Goal: Communication & Community: Answer question/provide support

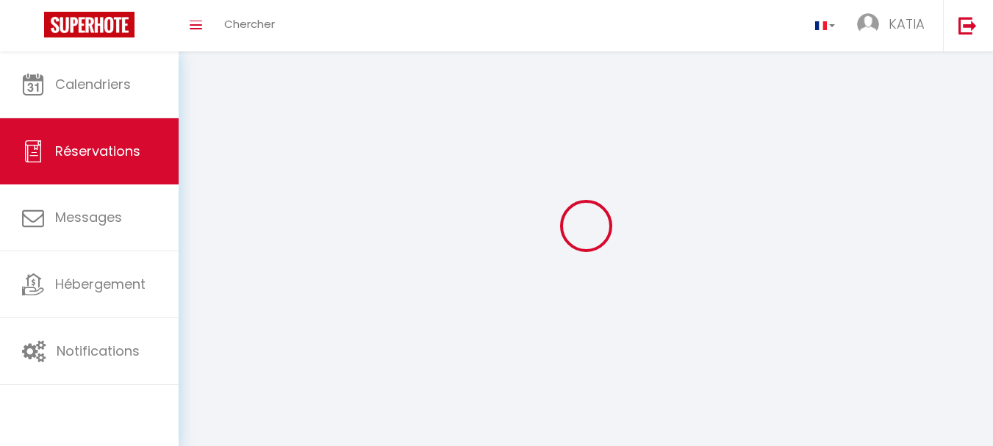
select select "not_cancelled"
select select
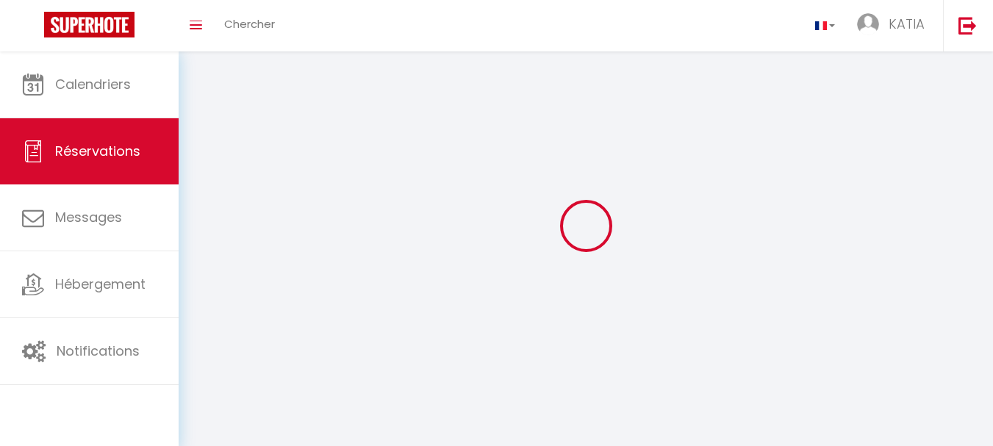
select select
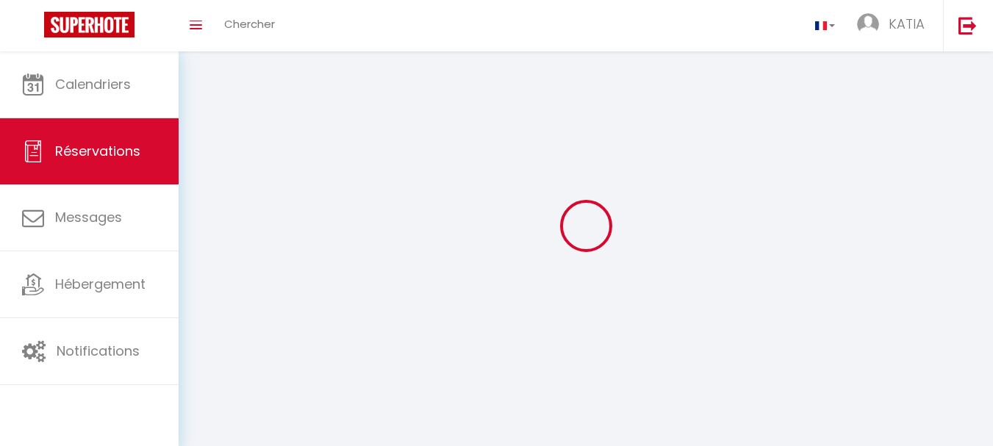
select select
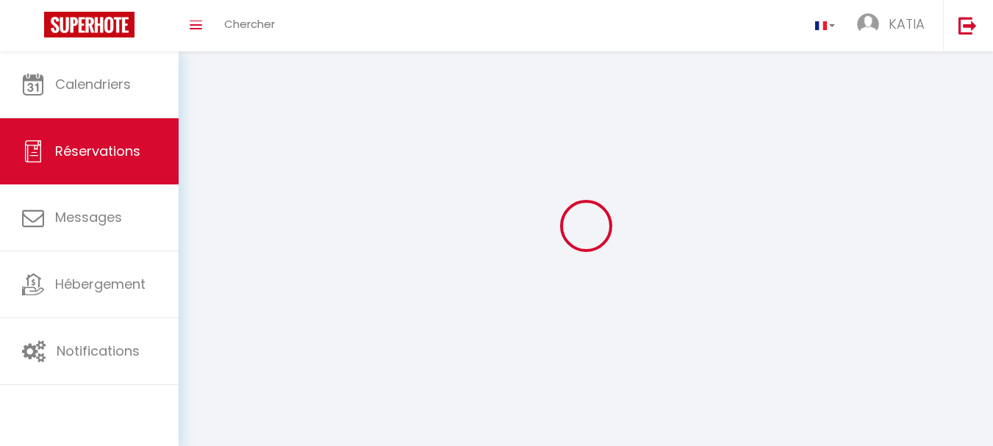
select select
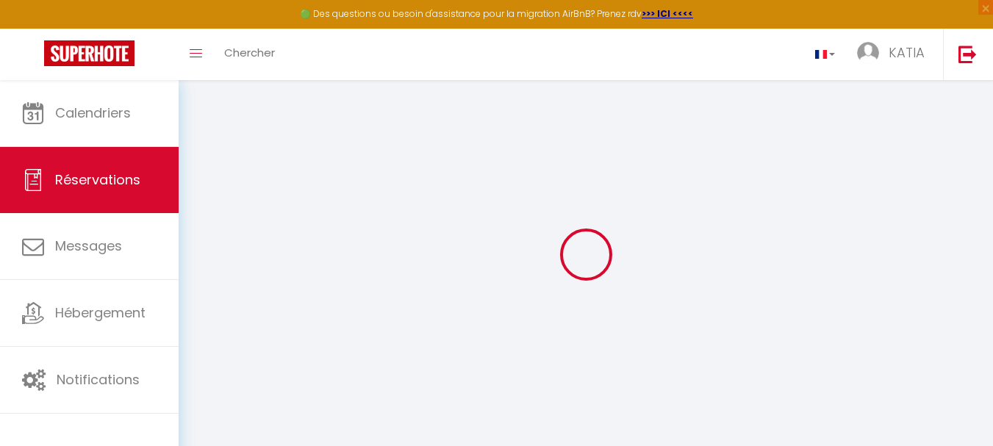
select select
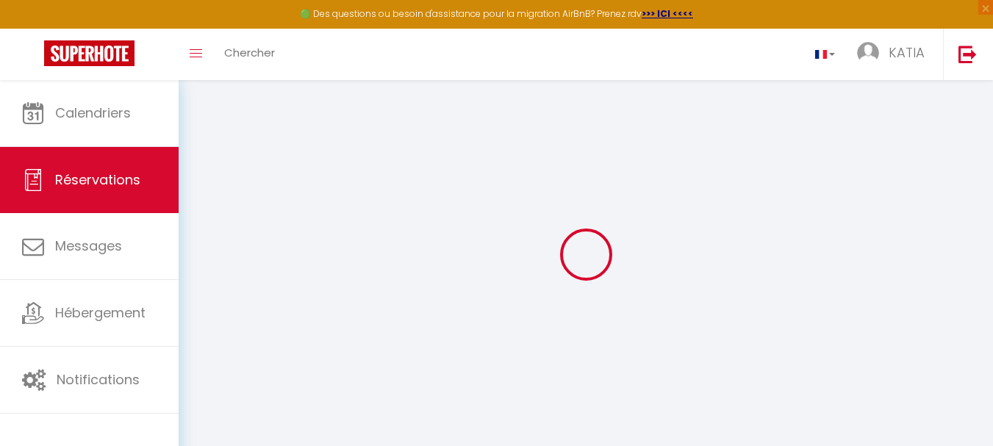
select select
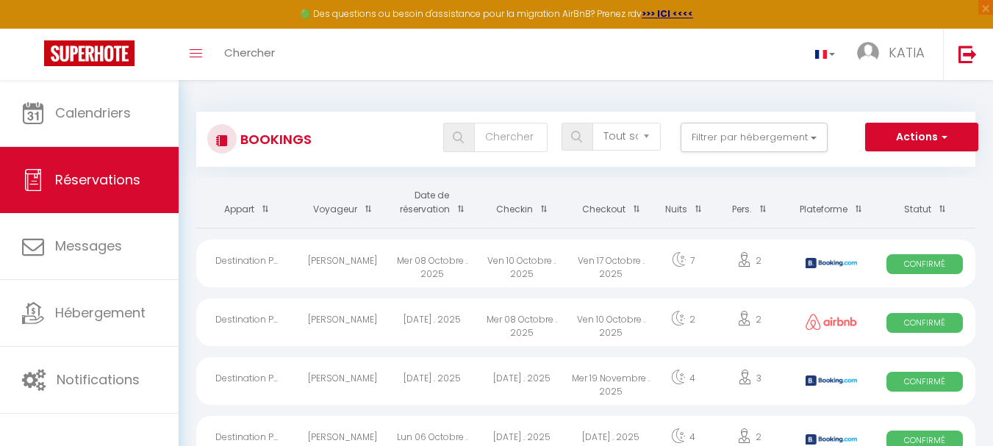
click at [251, 260] on div "Destination P..." at bounding box center [246, 264] width 101 height 48
select select "OK"
select select "0"
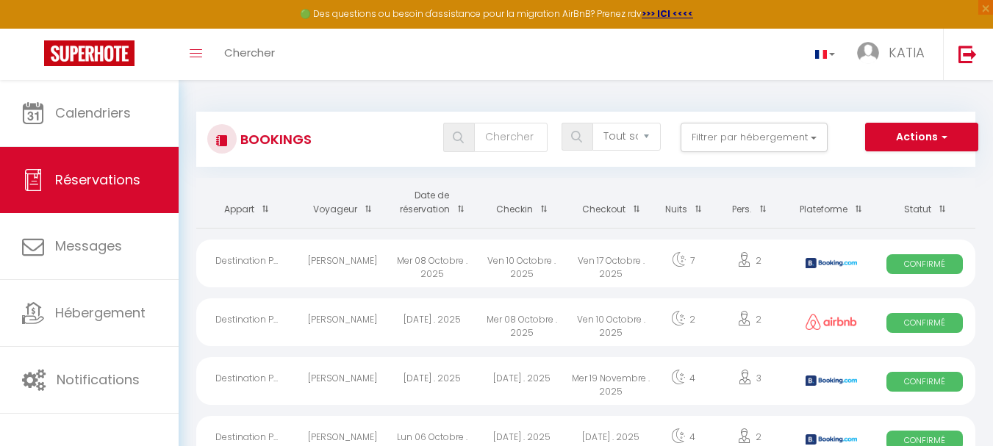
select select "1"
select select
select select "44291"
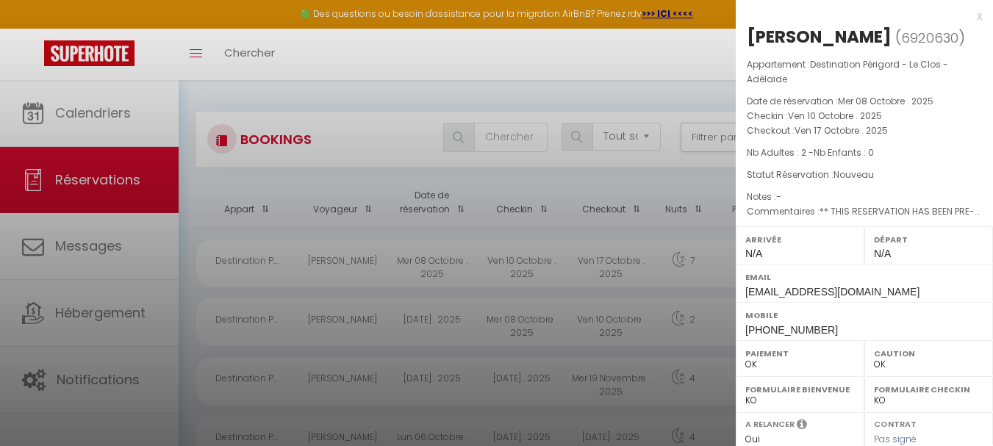
click at [969, 15] on div "x" at bounding box center [859, 16] width 246 height 18
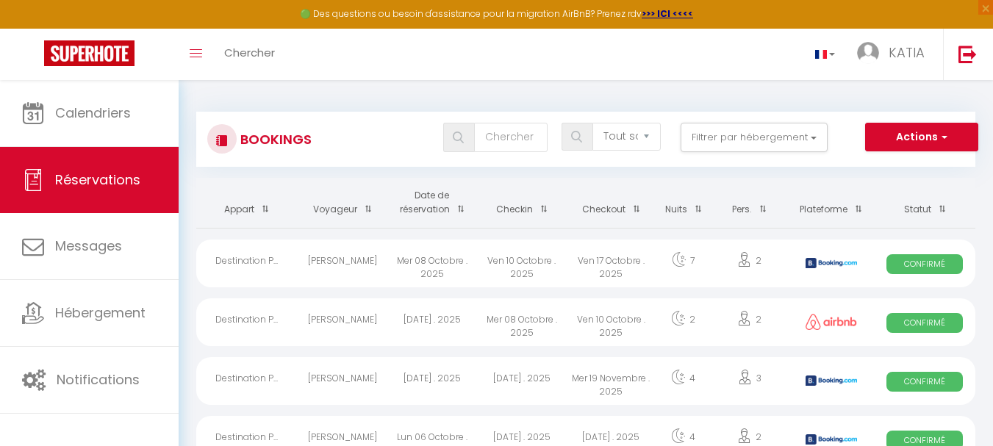
click at [522, 207] on th "Checkin" at bounding box center [522, 203] width 90 height 50
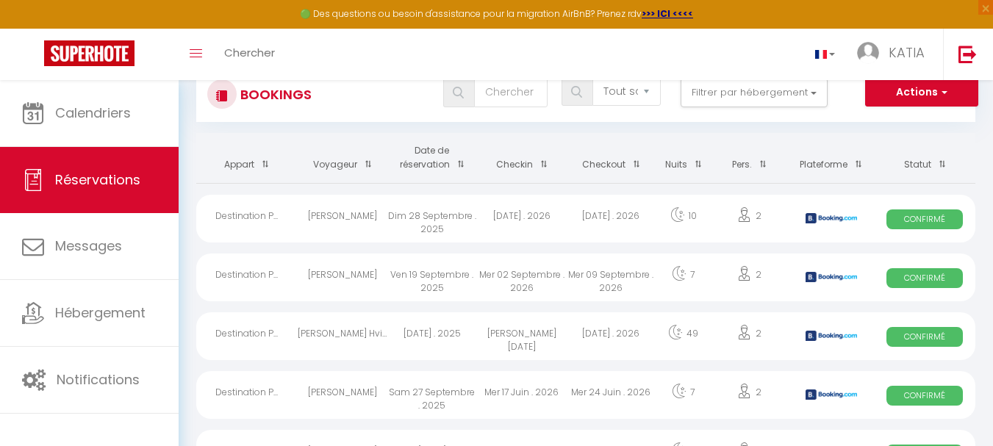
scroll to position [59, 0]
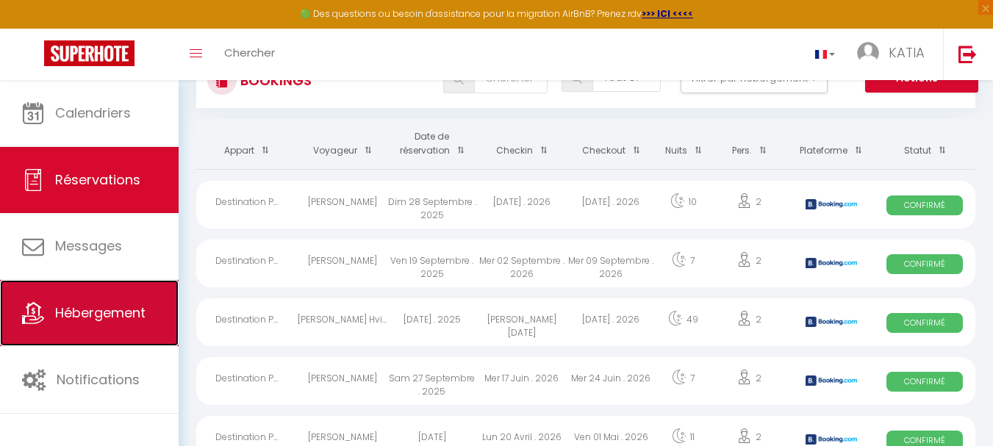
click at [142, 325] on link "Hébergement" at bounding box center [89, 313] width 179 height 66
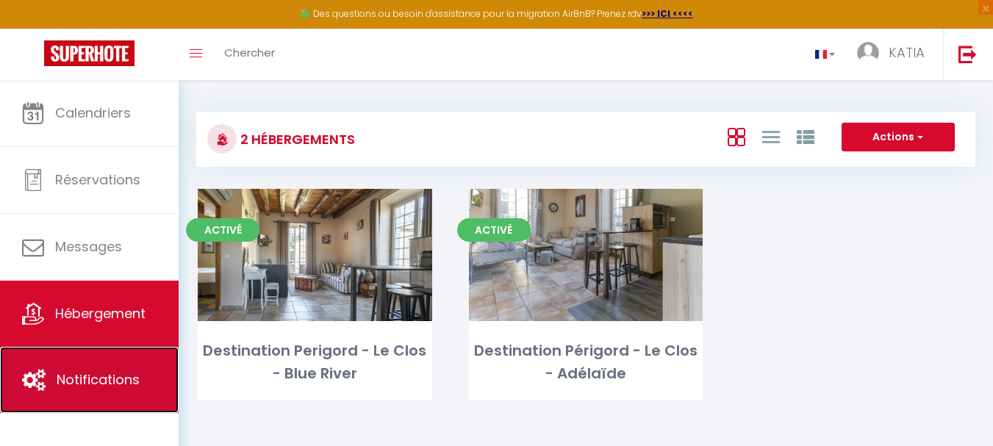
click at [100, 381] on span "Notifications" at bounding box center [98, 380] width 83 height 18
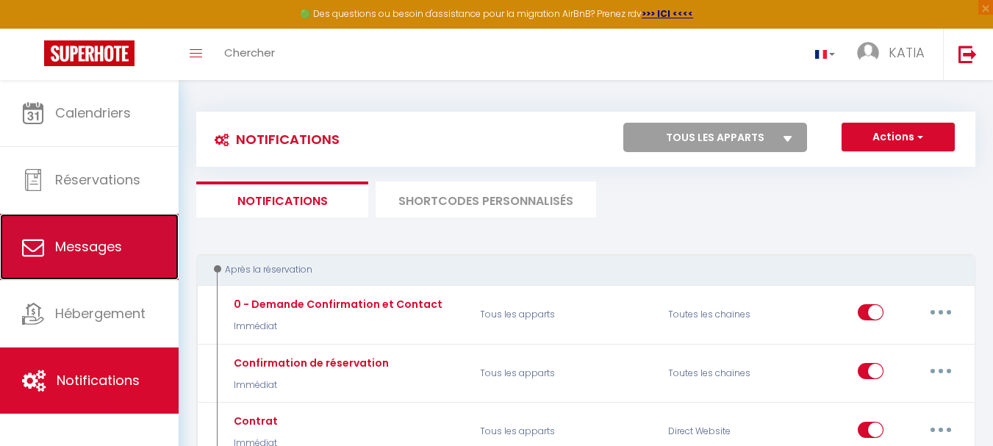
click at [95, 240] on span "Messages" at bounding box center [88, 247] width 67 height 18
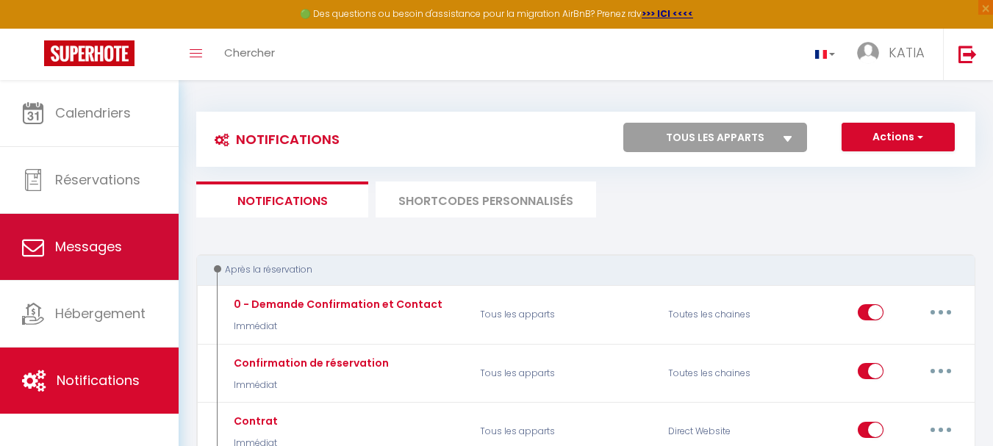
select select "message"
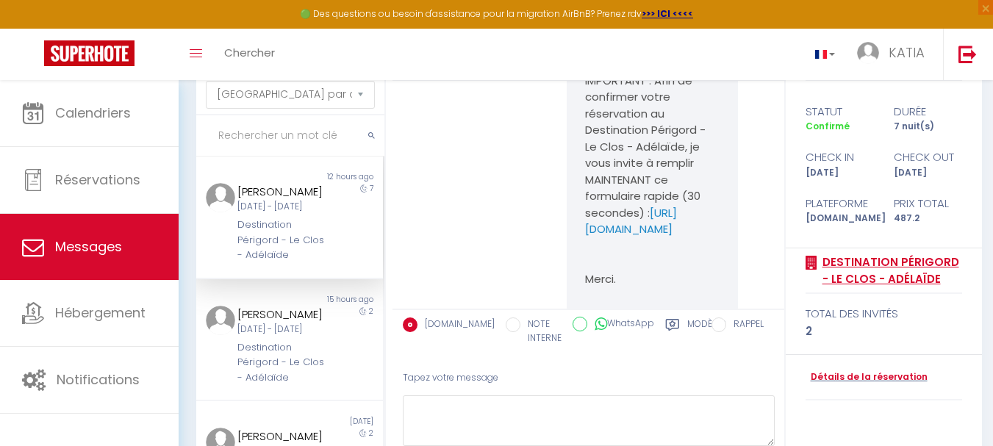
scroll to position [104, 0]
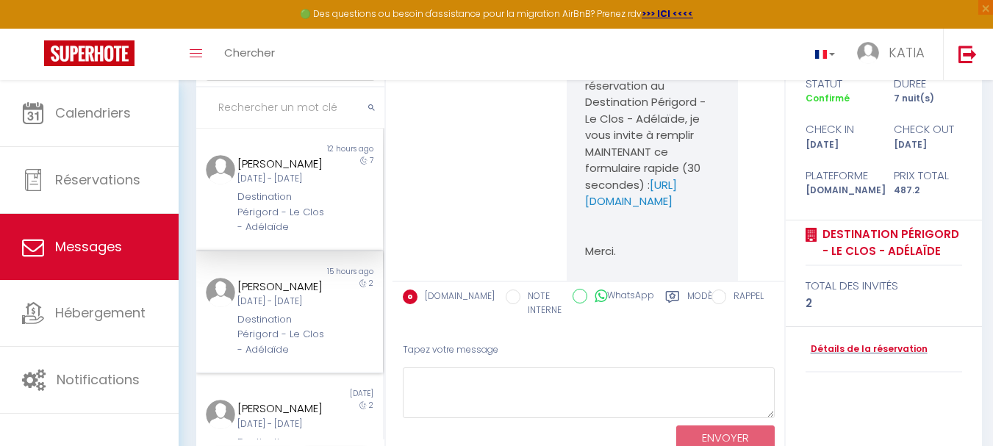
click at [276, 309] on div "[DATE] - [DATE]" at bounding box center [283, 302] width 90 height 14
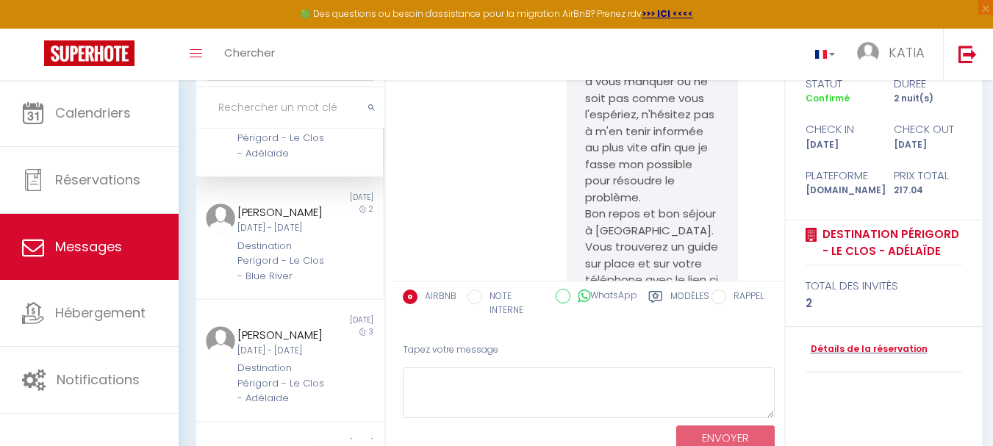
scroll to position [245, 0]
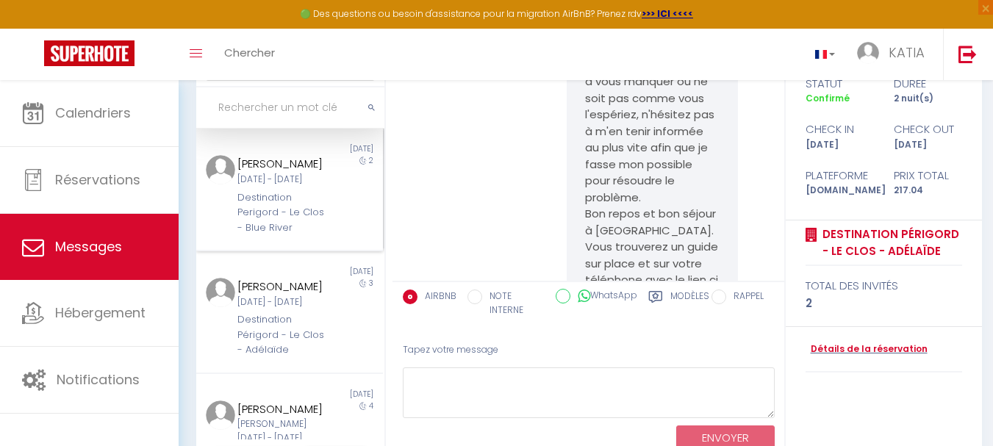
click at [290, 235] on div "Destination Perigord - Le Clos - Blue River" at bounding box center [283, 212] width 90 height 45
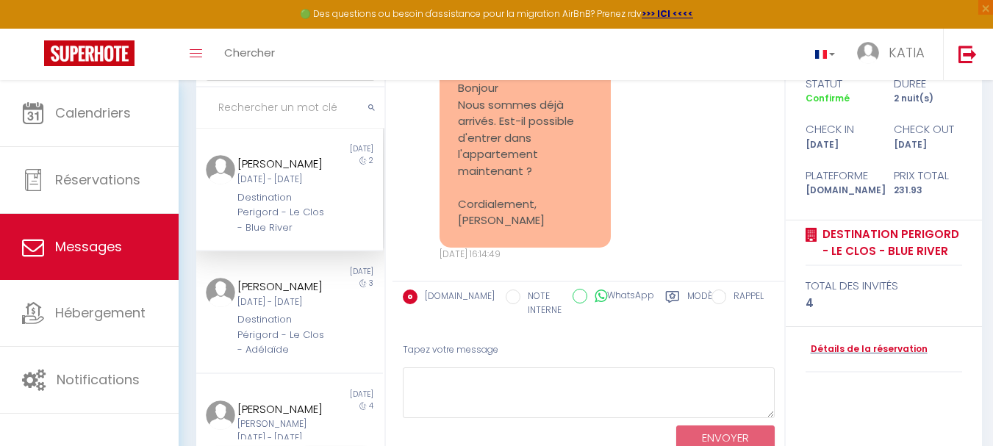
scroll to position [6425, 0]
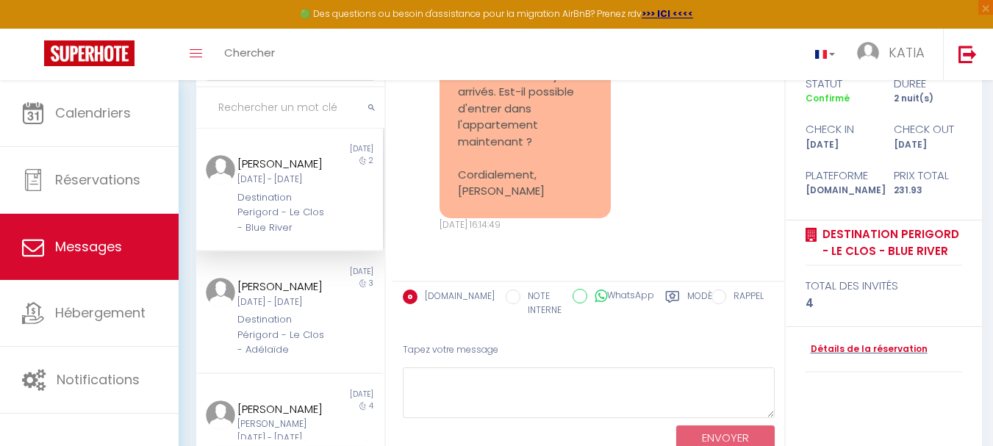
click at [786, 93] on div "statut durée Confirmé 2 nuit(s) check in check out [DATE] [DATE] Plateforme Pri…" at bounding box center [884, 137] width 196 height 168
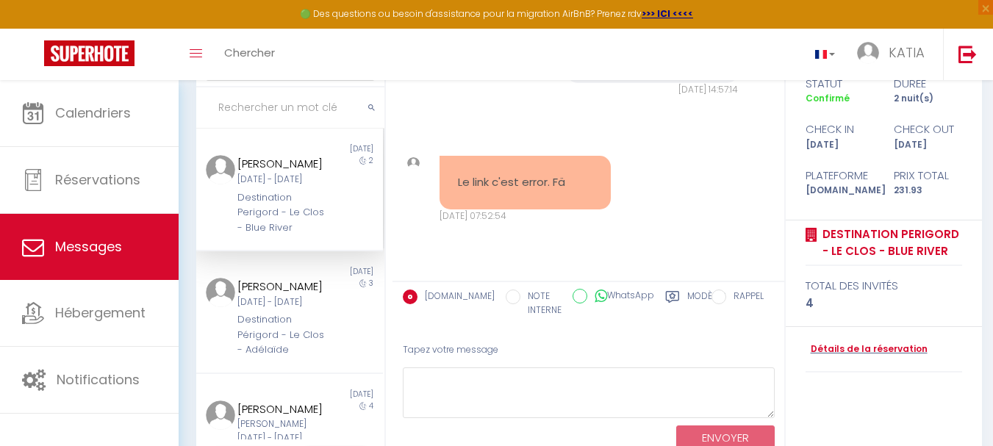
scroll to position [3436, 0]
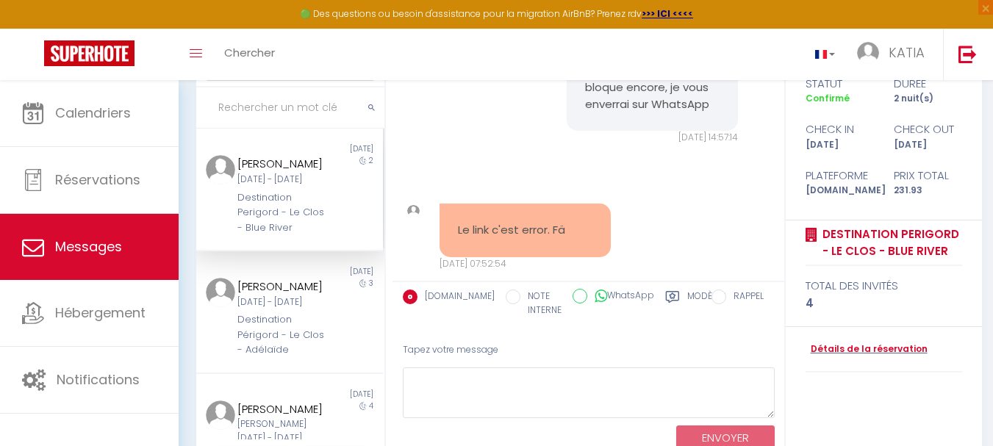
click at [763, 174] on div "Si la plateforme le bloque encore, je vous enverrai sur WhatsApp [DATE] 14:57:1…" at bounding box center [589, 94] width 382 height 159
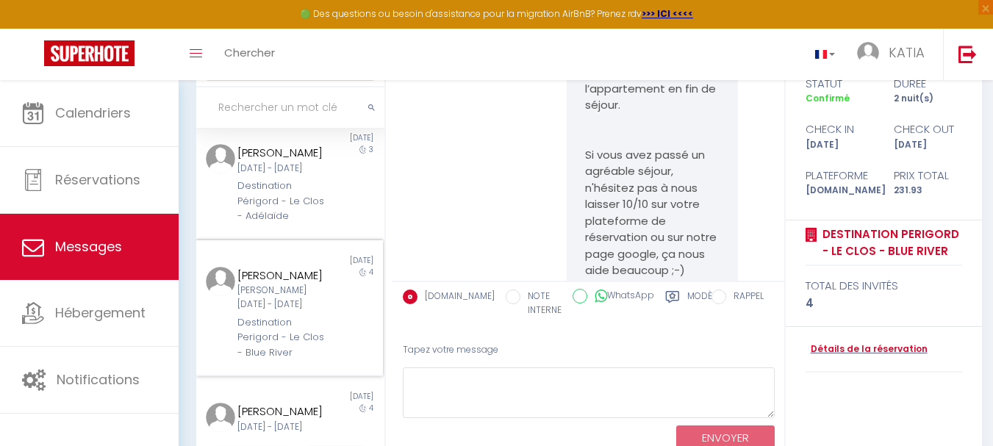
scroll to position [392, 0]
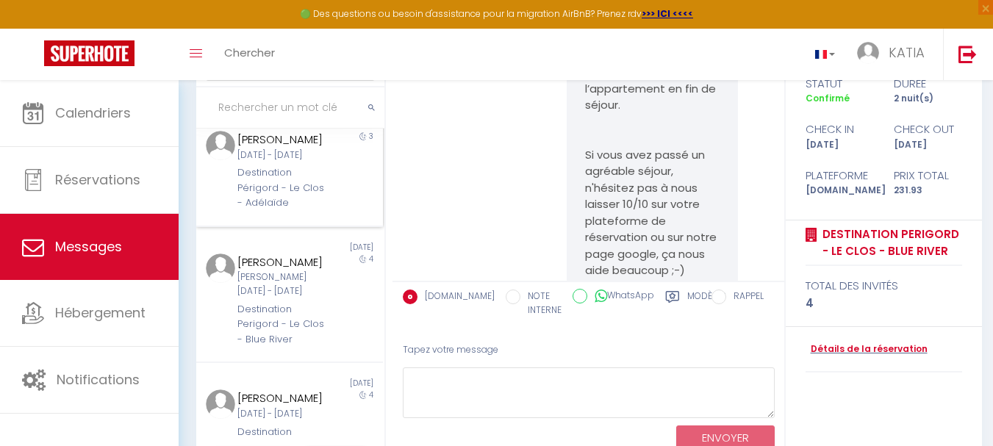
click at [285, 210] on div "Destination Périgord - Le Clos - Adélaïde" at bounding box center [283, 187] width 90 height 45
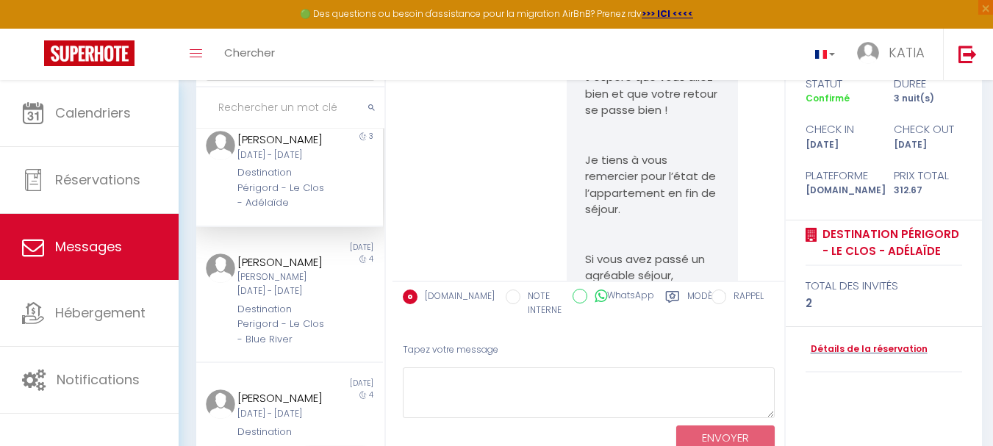
scroll to position [7359, 0]
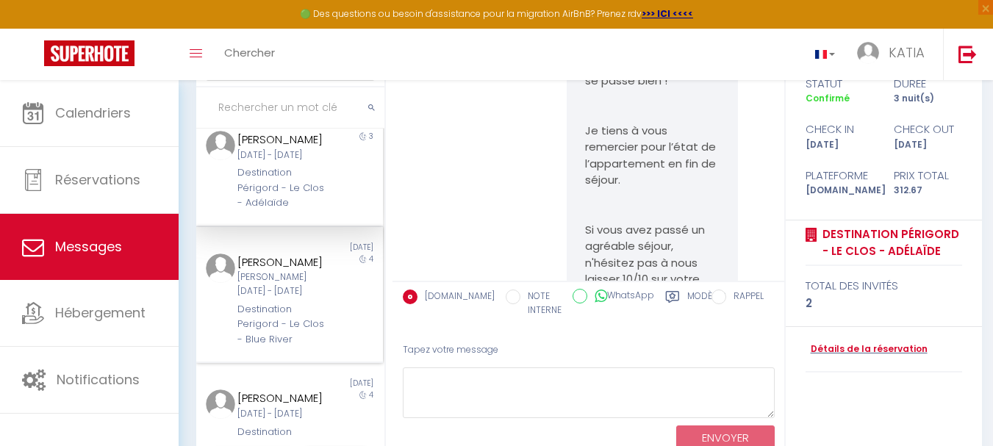
click at [265, 299] on div "[PERSON_NAME][DATE] - [DATE]" at bounding box center [283, 285] width 90 height 28
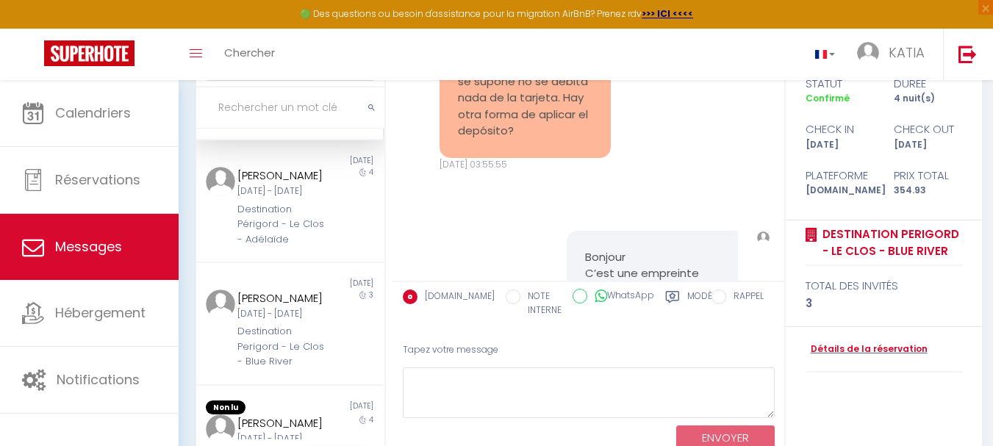
scroll to position [627, 0]
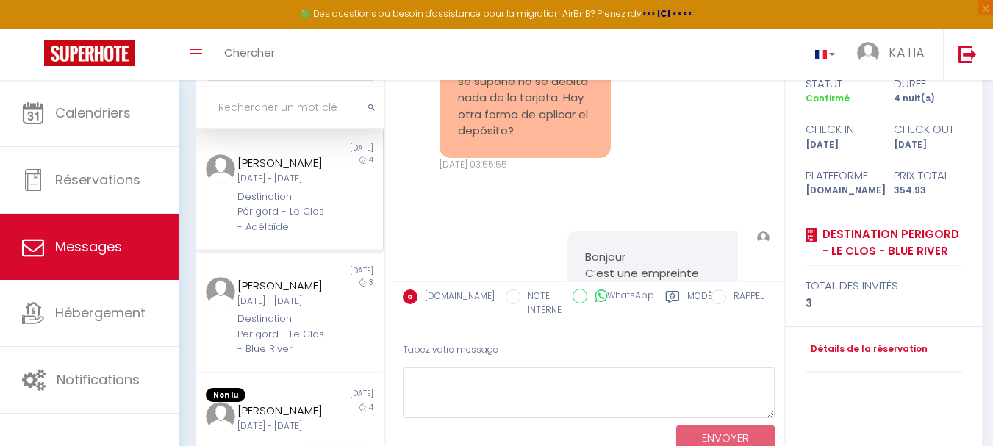
click at [288, 186] on div "[DATE] - [DATE]" at bounding box center [283, 179] width 90 height 14
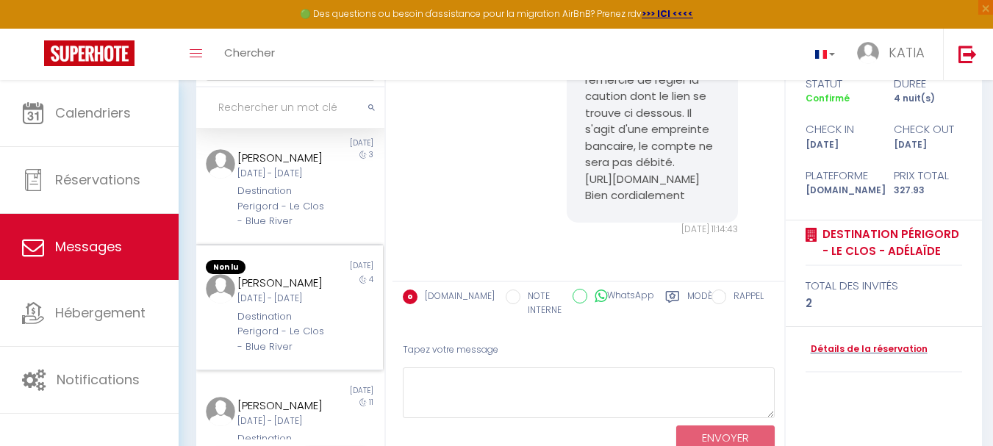
scroll to position [785, 0]
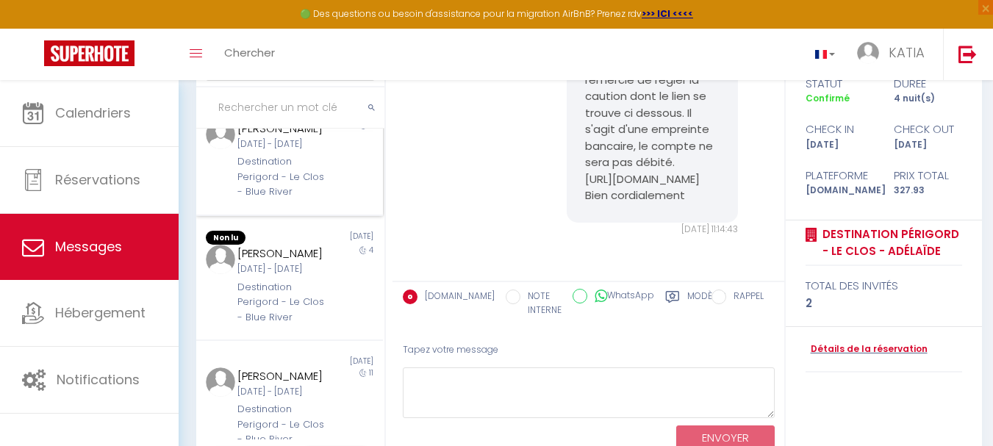
click at [260, 151] on div "[DATE] - [DATE]" at bounding box center [283, 145] width 90 height 14
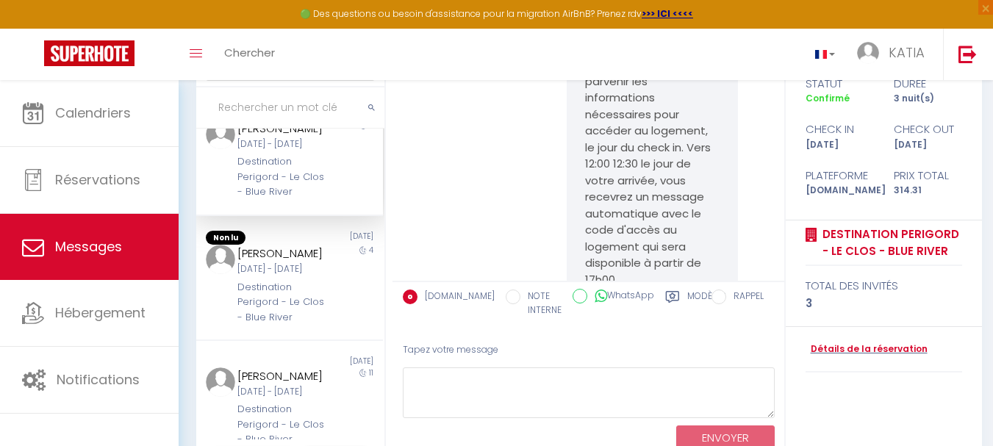
scroll to position [349, 0]
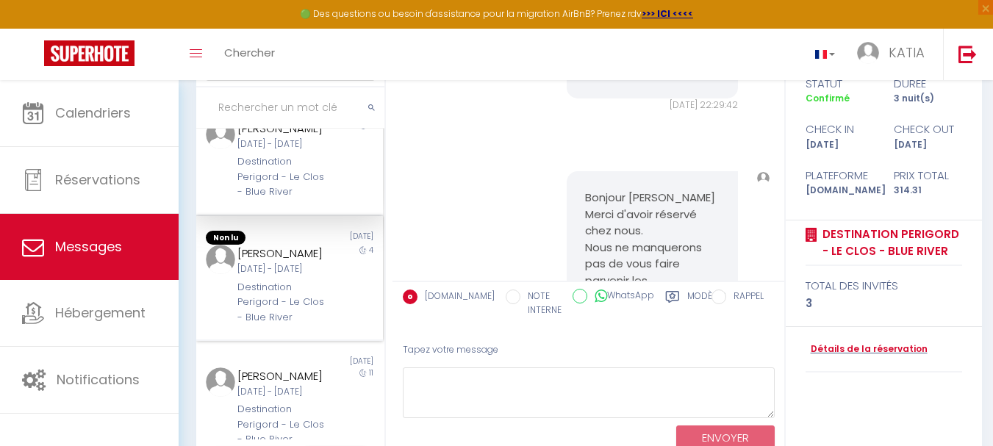
click at [285, 276] on div "[DATE] - [DATE]" at bounding box center [283, 270] width 90 height 14
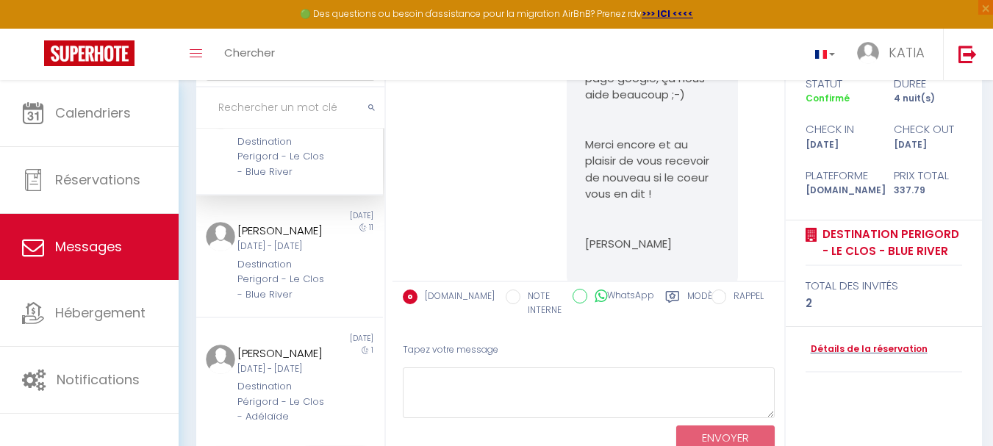
scroll to position [1121, 0]
click at [282, 240] on div "[DATE] - [DATE]" at bounding box center [283, 247] width 90 height 14
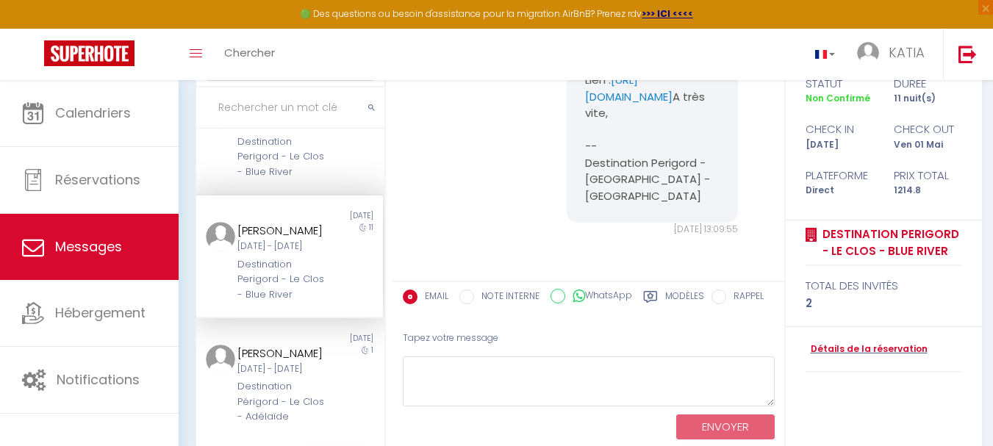
click at [281, 240] on div "[DATE] - [DATE]" at bounding box center [283, 247] width 90 height 14
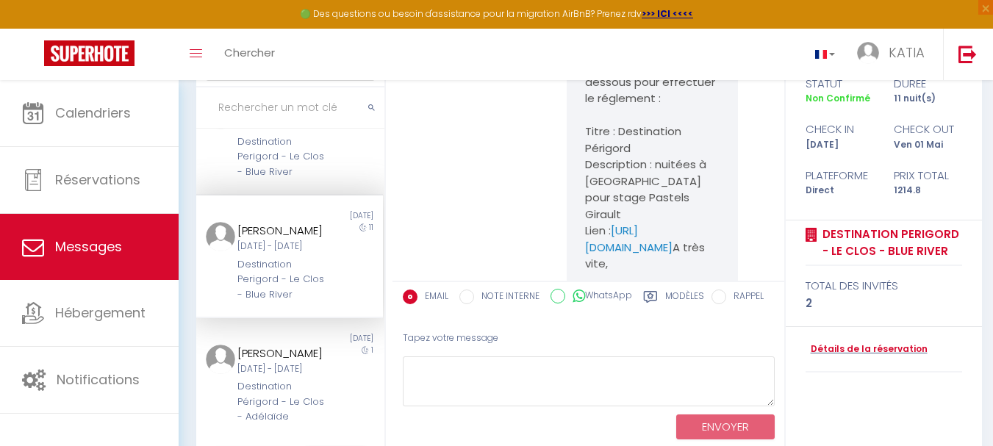
scroll to position [4560, 0]
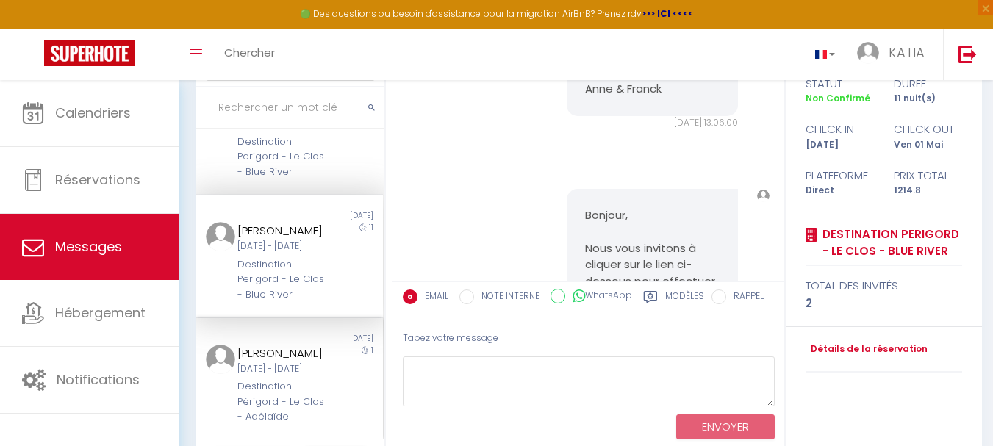
click at [321, 386] on div "[PERSON_NAME] [DATE] - [DATE] Destination Périgord - Le Clos - [GEOGRAPHIC_DATA]" at bounding box center [281, 385] width 109 height 80
